Goal: Task Accomplishment & Management: Complete application form

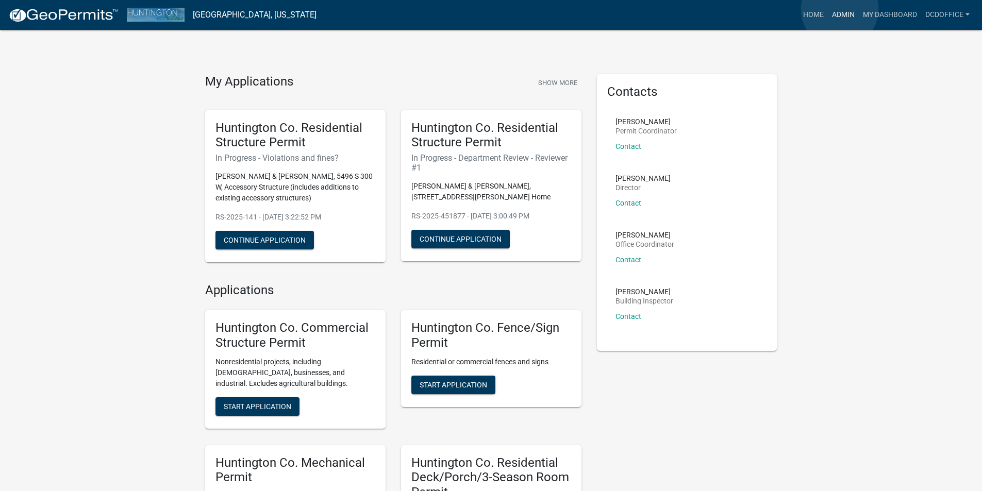
click at [839, 9] on link "Admin" at bounding box center [843, 15] width 31 height 20
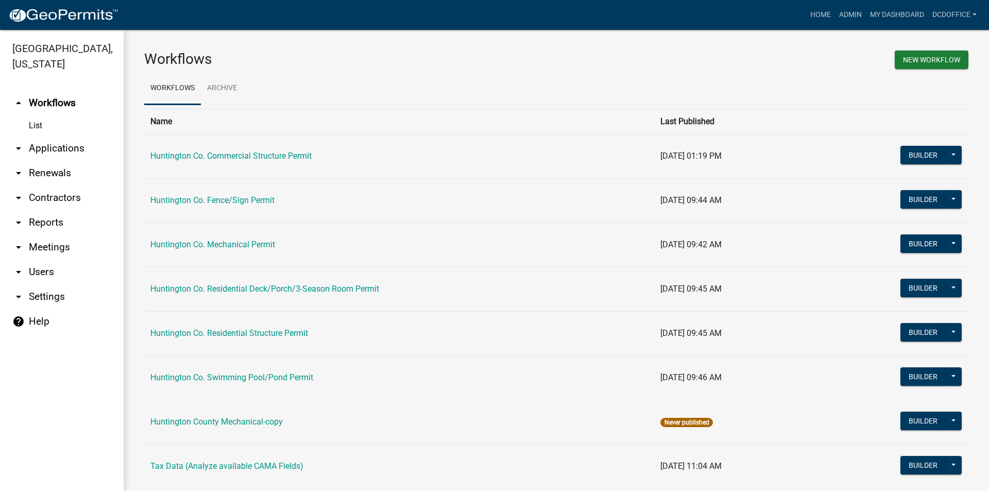
click at [61, 145] on link "arrow_drop_down Applications" at bounding box center [62, 148] width 124 height 25
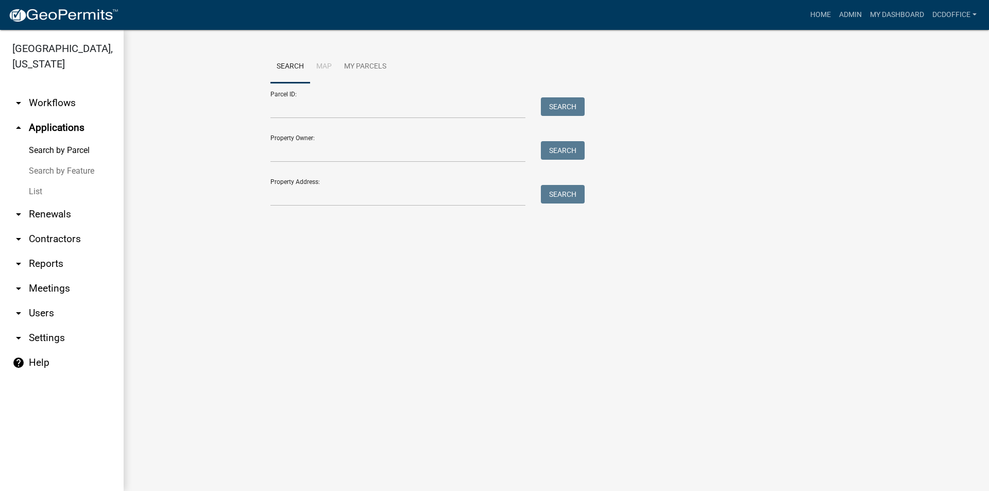
click at [40, 183] on link "List" at bounding box center [62, 191] width 124 height 21
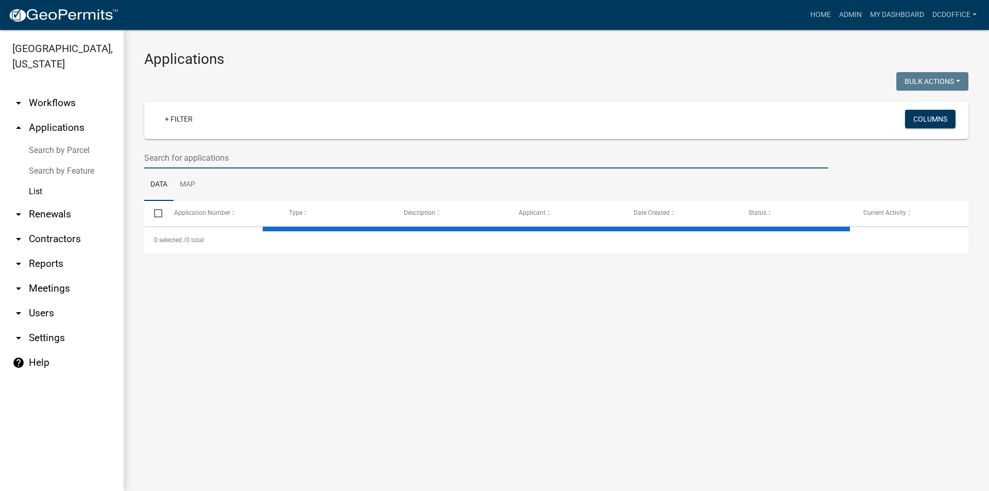
click at [210, 158] on input "text" at bounding box center [486, 157] width 684 height 21
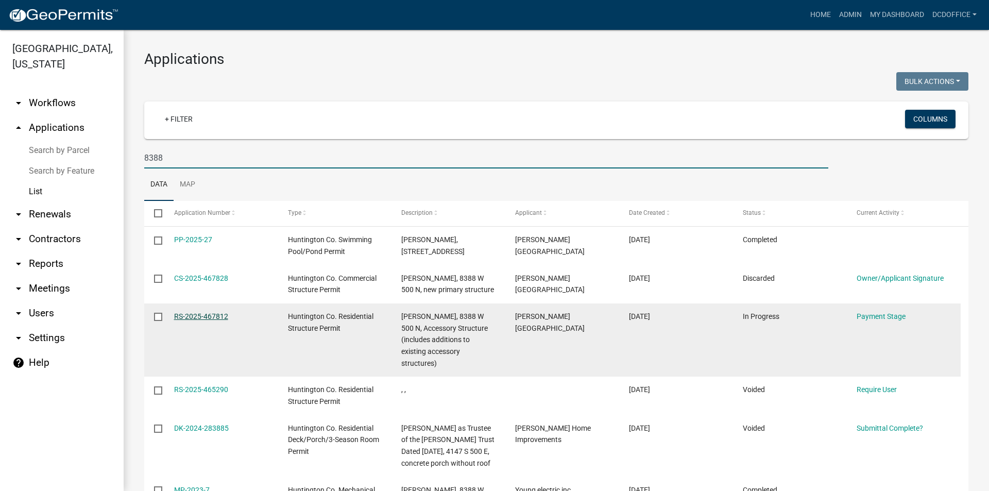
type input "8388"
click at [183, 312] on link "RS-2025-467812" at bounding box center [201, 316] width 54 height 8
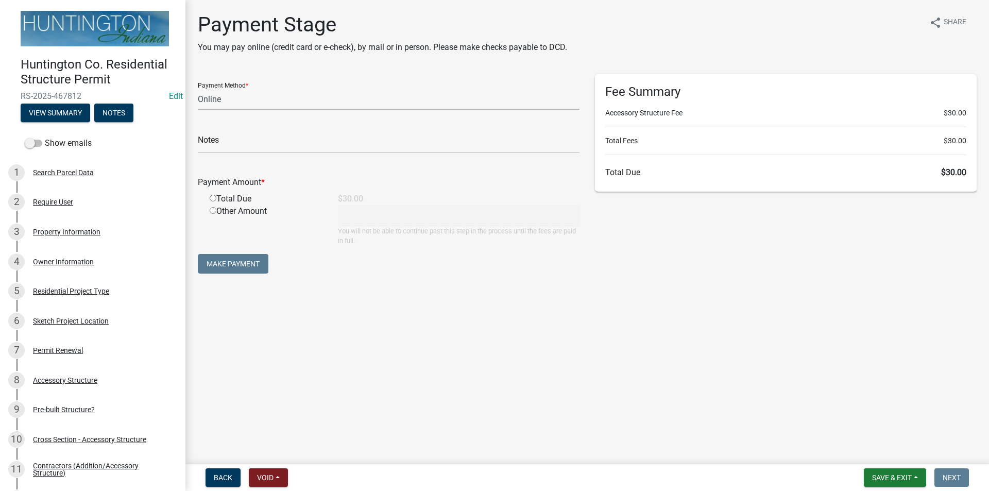
click at [239, 98] on select "Credit Card POS Check Cash Online" at bounding box center [389, 99] width 382 height 21
select select "2: 1"
click at [198, 89] on select "Credit Card POS Check Cash Online" at bounding box center [389, 99] width 382 height 21
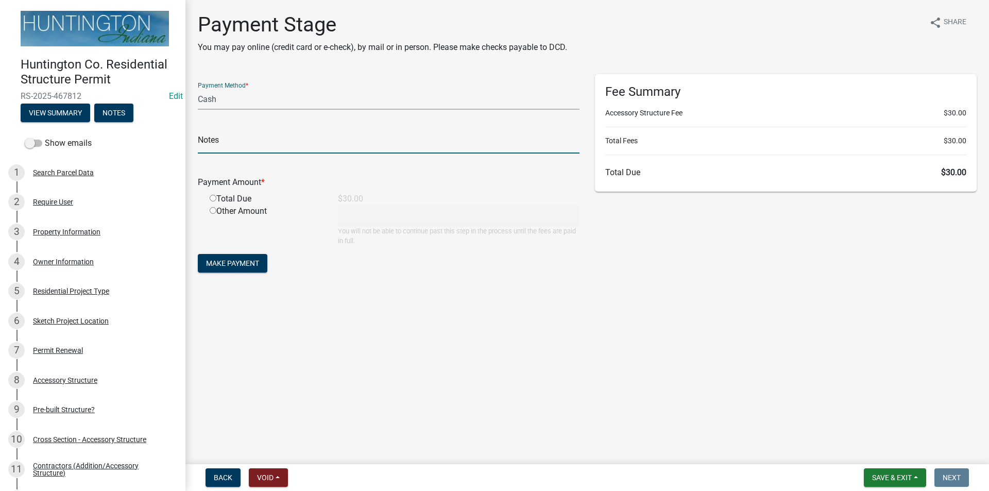
click at [224, 137] on input "text" at bounding box center [389, 142] width 382 height 21
type input "36732"
click at [213, 197] on input "radio" at bounding box center [213, 198] width 7 height 7
radio input "true"
type input "30"
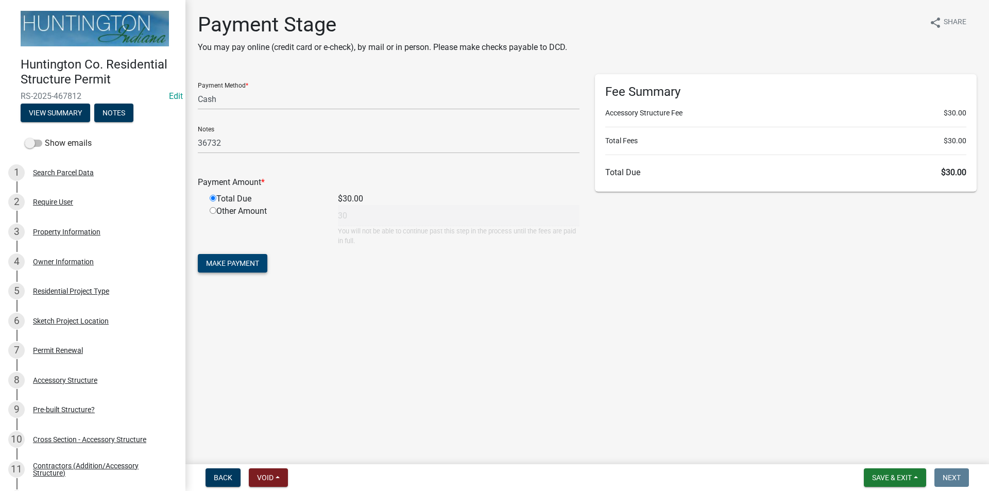
click at [224, 257] on button "Make Payment" at bounding box center [233, 263] width 70 height 19
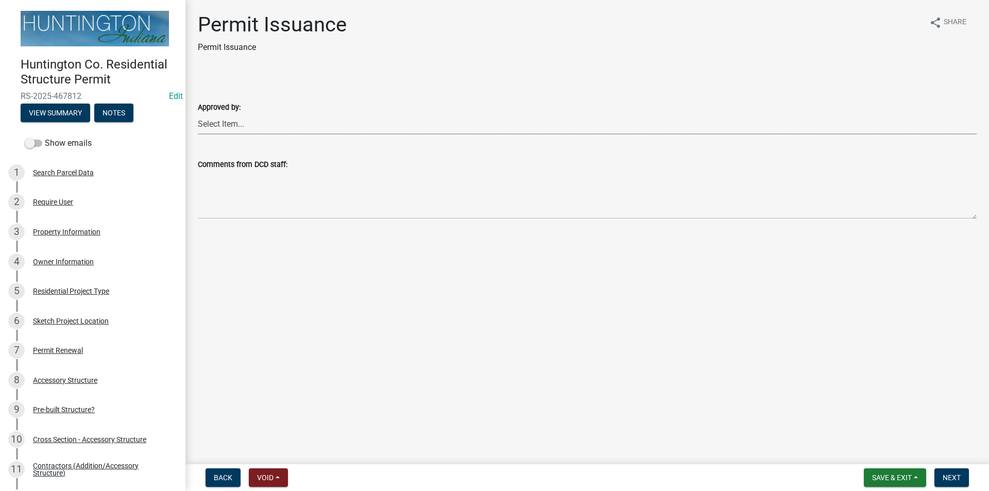
click at [232, 118] on select "Select Item... [PERSON_NAME] [PERSON_NAME] [PERSON_NAME] [PERSON_NAME]" at bounding box center [587, 123] width 779 height 21
click at [198, 113] on select "Select Item... [PERSON_NAME] [PERSON_NAME] [PERSON_NAME] [PERSON_NAME]" at bounding box center [587, 123] width 779 height 21
select select "cc8bb435-ea07-44aa-b5a4-aff1abb1e5ec"
click at [950, 477] on span "Next" at bounding box center [952, 478] width 18 height 8
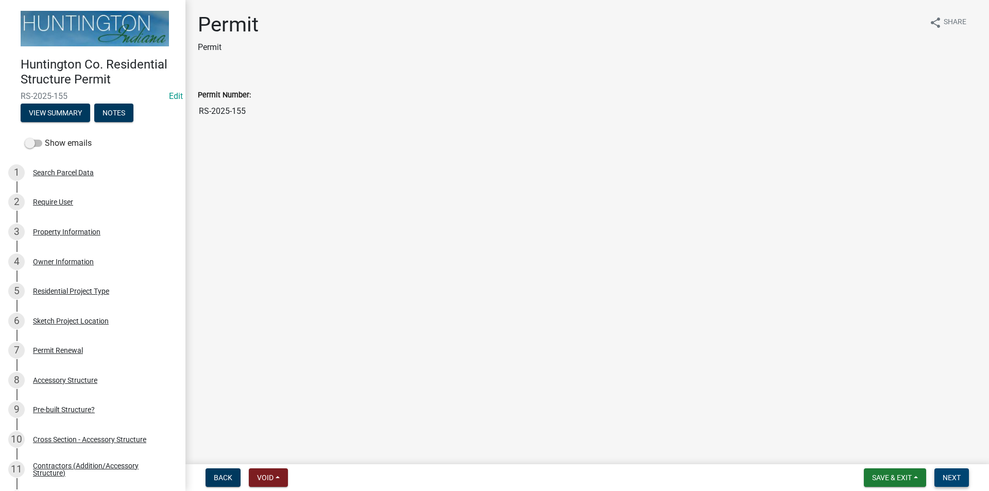
click at [960, 478] on span "Next" at bounding box center [952, 478] width 18 height 8
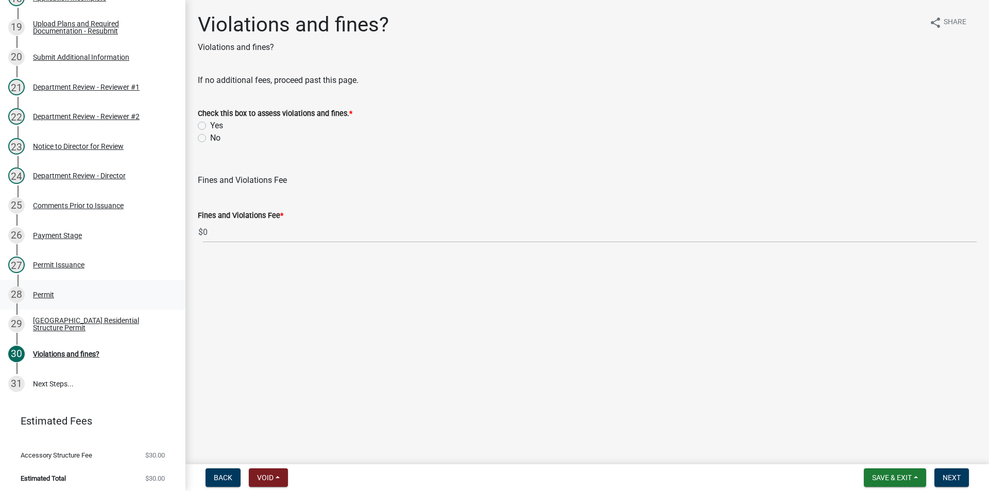
scroll to position [681, 0]
click at [55, 327] on div "[GEOGRAPHIC_DATA] Residential Structure Permit" at bounding box center [101, 322] width 136 height 14
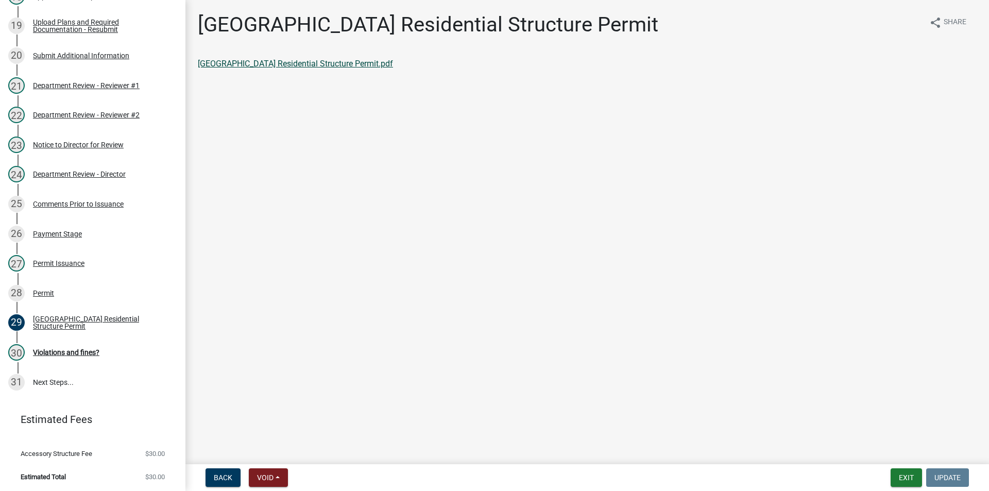
click at [300, 65] on link "[GEOGRAPHIC_DATA] Residential Structure Permit.pdf" at bounding box center [295, 64] width 195 height 10
